Goal: Transaction & Acquisition: Download file/media

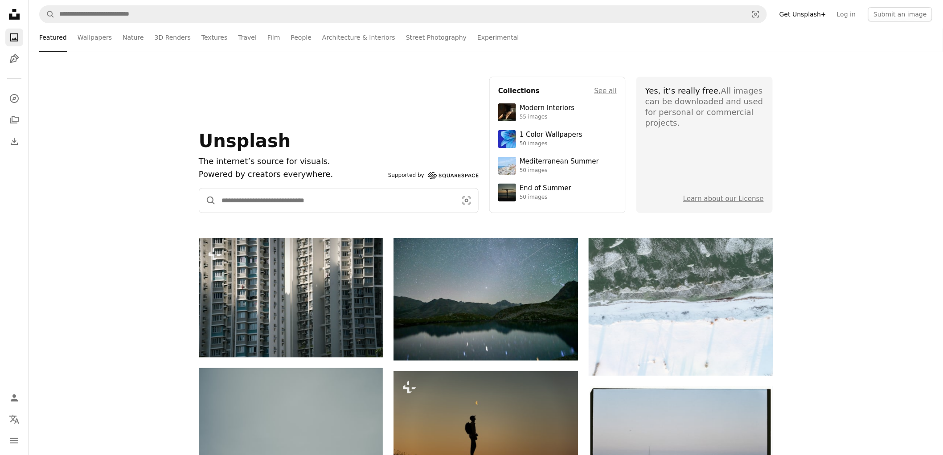
click at [259, 193] on input "Find visuals sitewide" at bounding box center [335, 201] width 239 height 24
type input "******"
click at [199, 189] on button "A magnifying glass" at bounding box center [207, 201] width 17 height 24
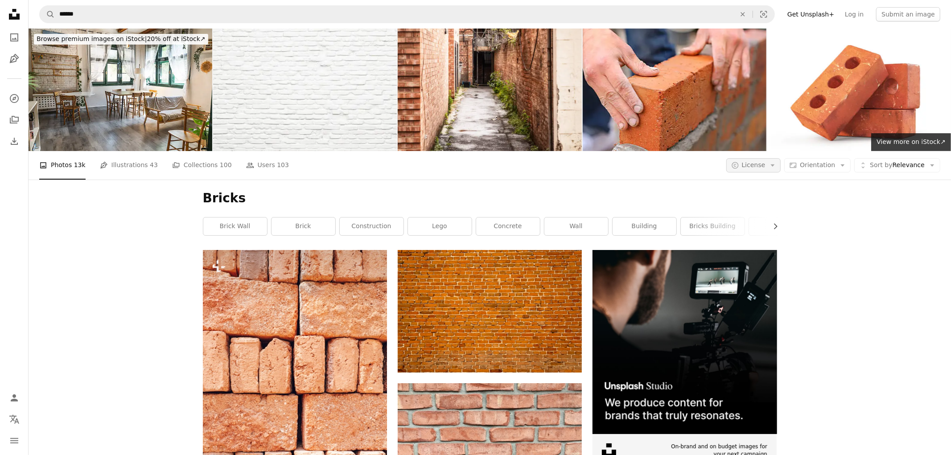
click at [742, 161] on button "A copyright icon © License Arrow down" at bounding box center [753, 165] width 55 height 14
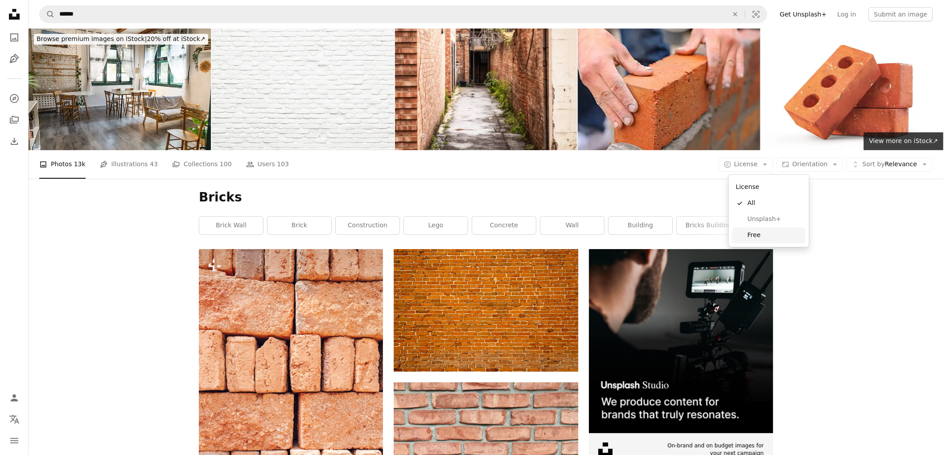
click at [747, 235] on span "Free" at bounding box center [774, 235] width 54 height 9
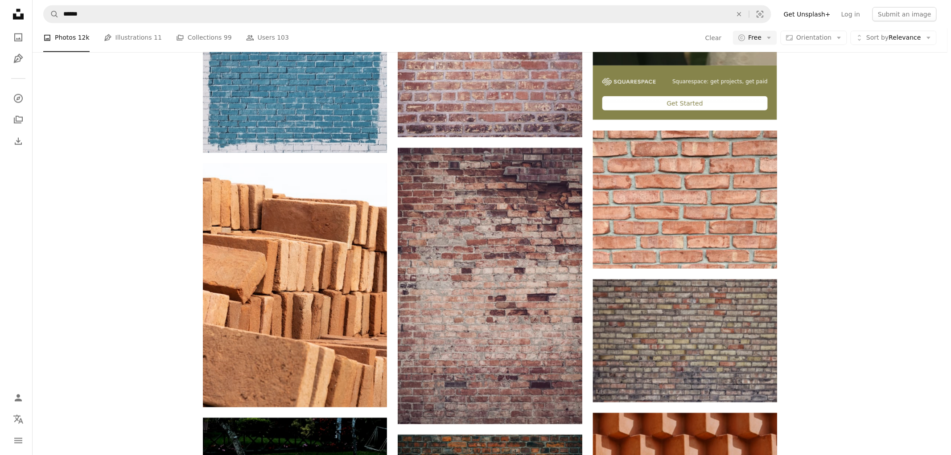
scroll to position [495, 0]
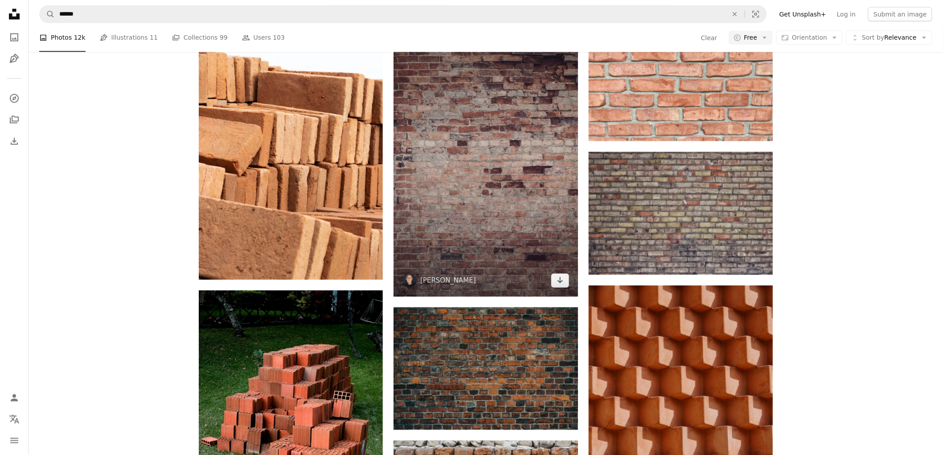
click at [460, 144] on img at bounding box center [486, 159] width 184 height 276
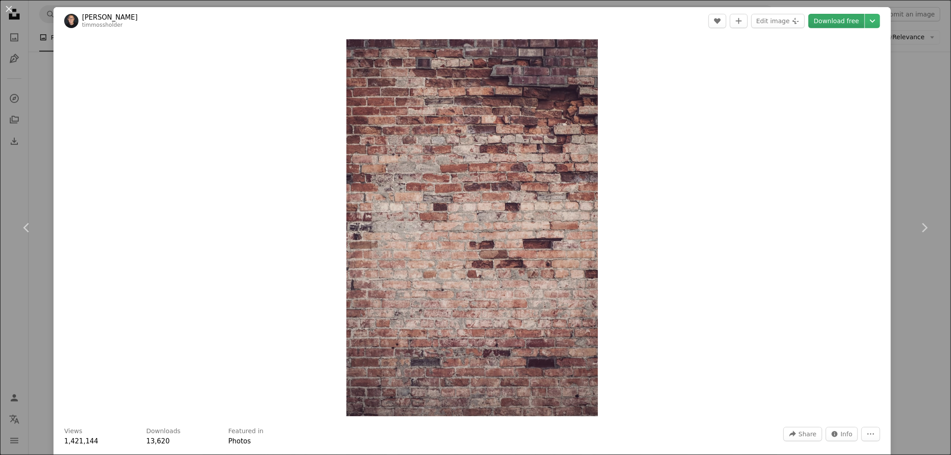
click at [841, 18] on link "Download free" at bounding box center [836, 21] width 56 height 14
